Goal: Task Accomplishment & Management: Manage account settings

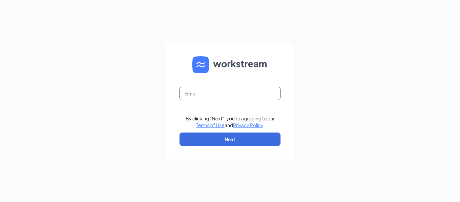
click at [192, 90] on input "text" at bounding box center [230, 93] width 101 height 13
type input "[EMAIL_ADDRESS][DOMAIN_NAME]"
click at [237, 149] on form "[EMAIL_ADDRESS][DOMAIN_NAME] By clicking "Next", you're agreeing to our Terms o…" at bounding box center [230, 101] width 128 height 117
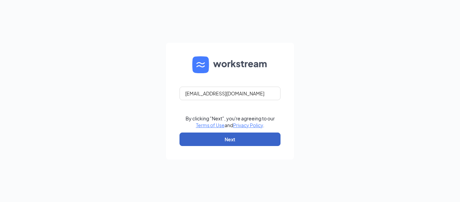
click at [247, 138] on button "Next" at bounding box center [230, 138] width 101 height 13
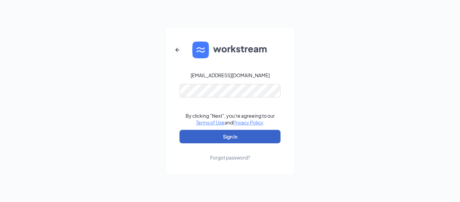
click at [228, 143] on button "Sign In" at bounding box center [230, 136] width 101 height 13
